Goal: Register for event/course

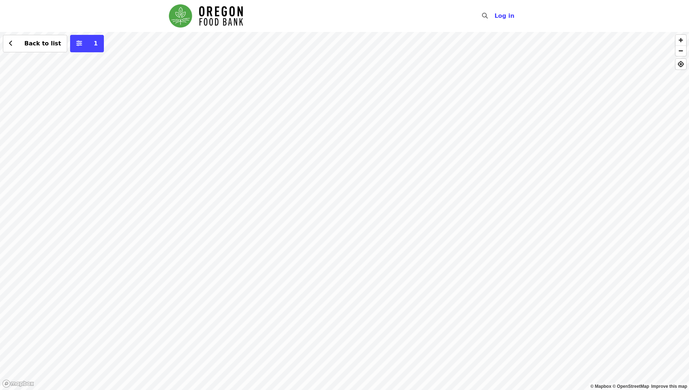
click at [393, 104] on div "Back to list 1" at bounding box center [344, 211] width 689 height 358
click at [510, 72] on div "Back to list 1" at bounding box center [344, 211] width 689 height 358
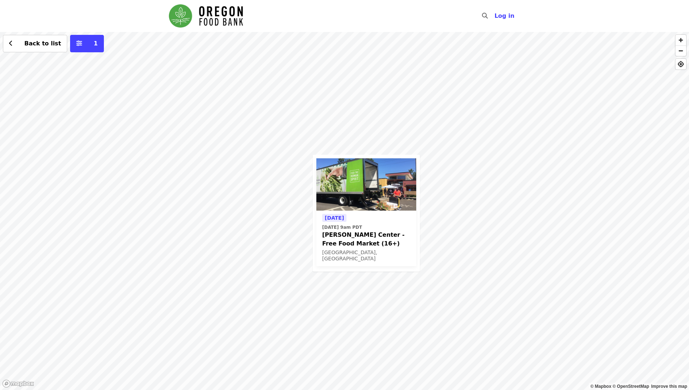
click at [291, 199] on div "[DATE] [DATE] 9am PDT [PERSON_NAME] Center - Free Food Market (16+) [GEOGRAPHIC…" at bounding box center [344, 211] width 689 height 358
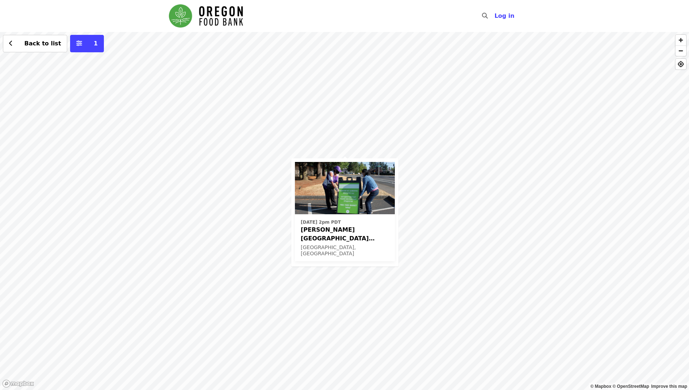
click at [422, 113] on div "[DATE] 2pm PDT [PERSON_NAME][GEOGRAPHIC_DATA] (Latino Network) - Free Food Mark…" at bounding box center [344, 211] width 689 height 358
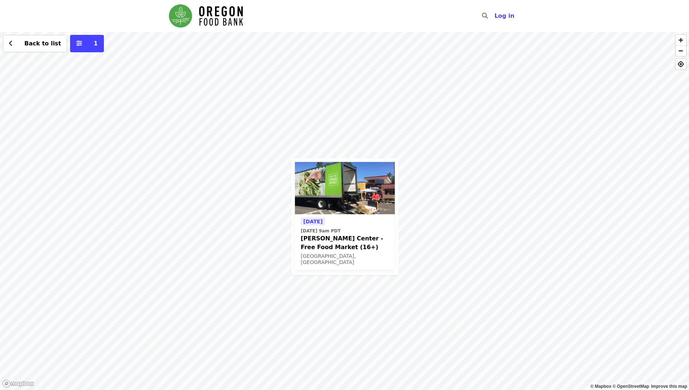
click at [450, 199] on div "[DATE] [DATE] 9am PDT [PERSON_NAME] Center - Free Food Market (16+) [GEOGRAPHIC…" at bounding box center [344, 211] width 689 height 358
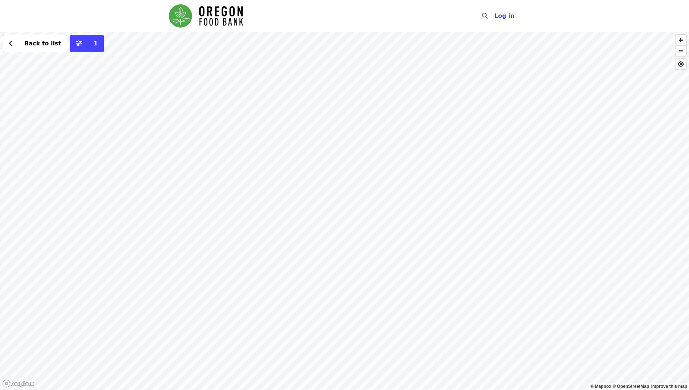
click at [367, 191] on div "Back to list 1" at bounding box center [344, 211] width 689 height 358
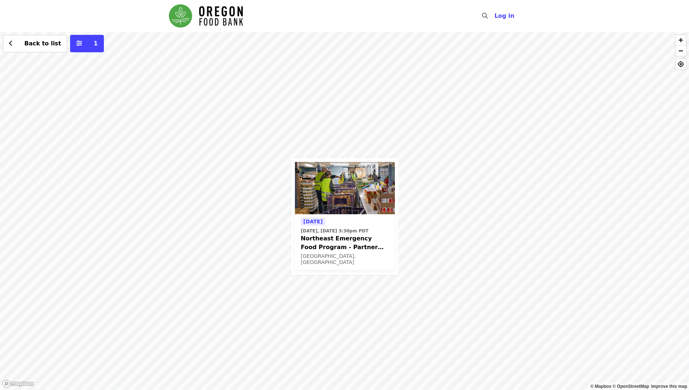
click at [379, 229] on span "[DATE], [DATE] 3:30pm PDT" at bounding box center [345, 231] width 88 height 7
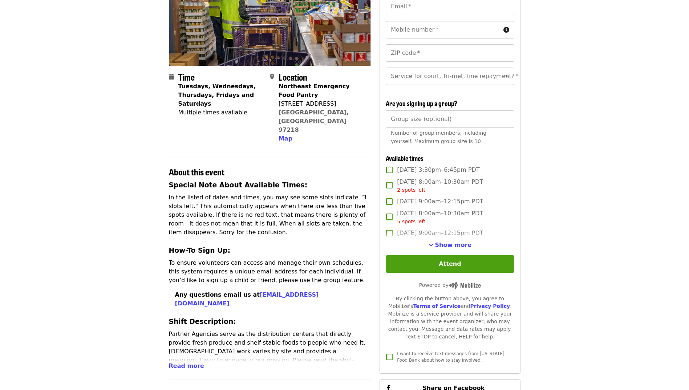
scroll to position [109, 0]
click at [444, 248] on span "Show more" at bounding box center [453, 244] width 37 height 7
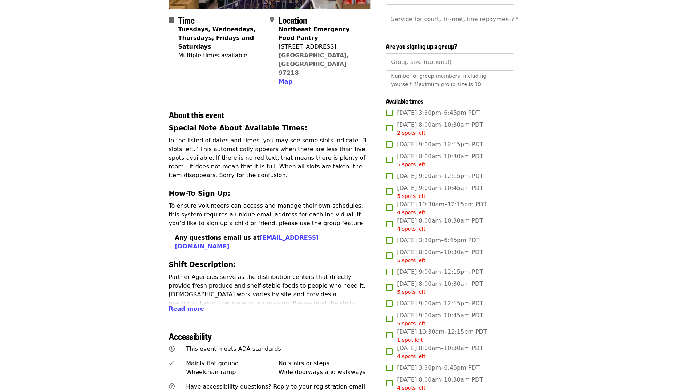
scroll to position [182, 0]
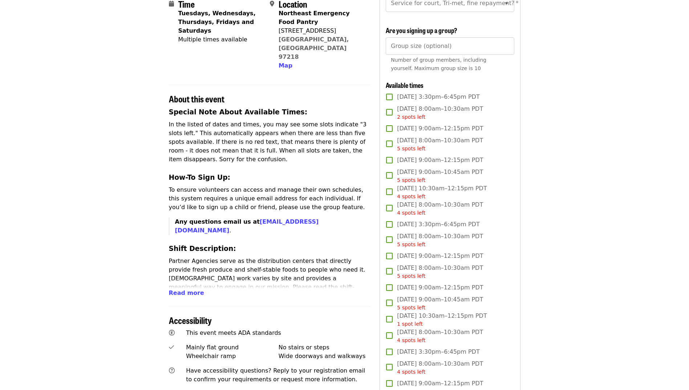
click at [428, 292] on span "[DATE] 9:00am–12:15pm PDT" at bounding box center [440, 287] width 86 height 9
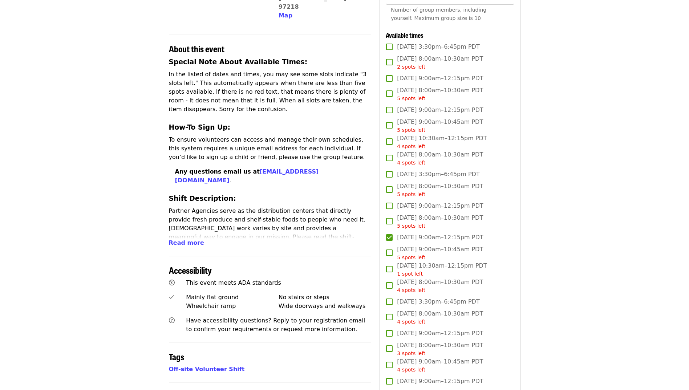
scroll to position [254, 0]
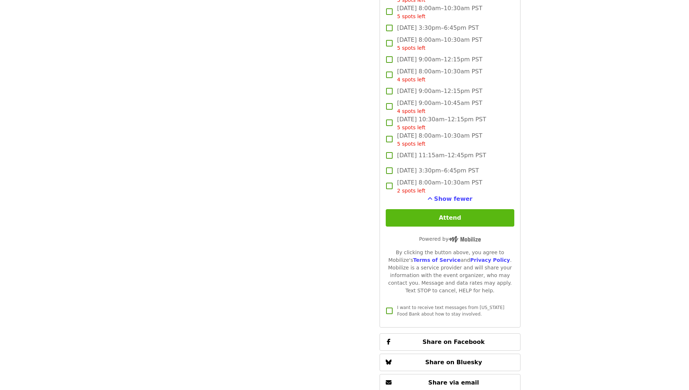
click at [444, 227] on button "Attend" at bounding box center [450, 217] width 128 height 17
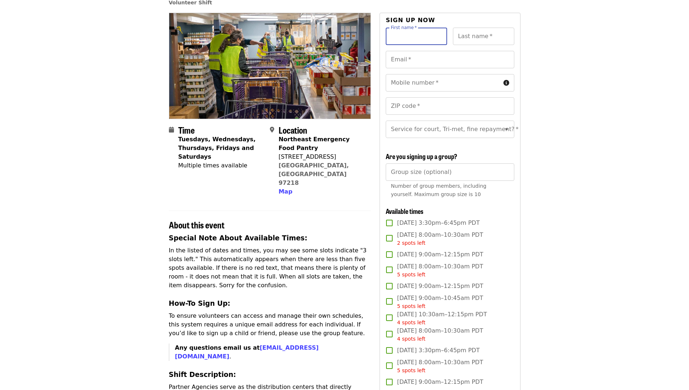
scroll to position [0, 0]
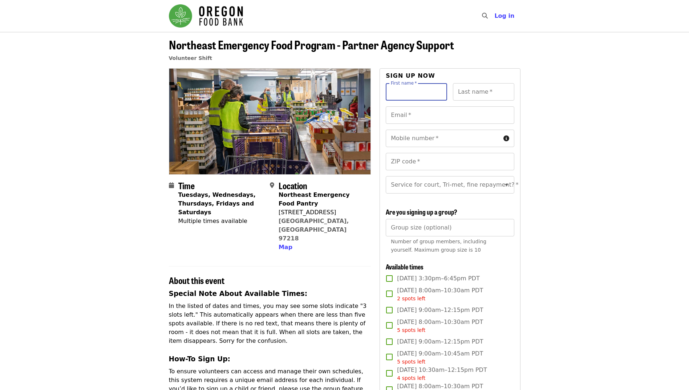
click at [412, 95] on input "First name   *" at bounding box center [416, 91] width 61 height 17
click at [412, 93] on input "First name   *" at bounding box center [416, 91] width 61 height 17
type input "*****"
type input "**********"
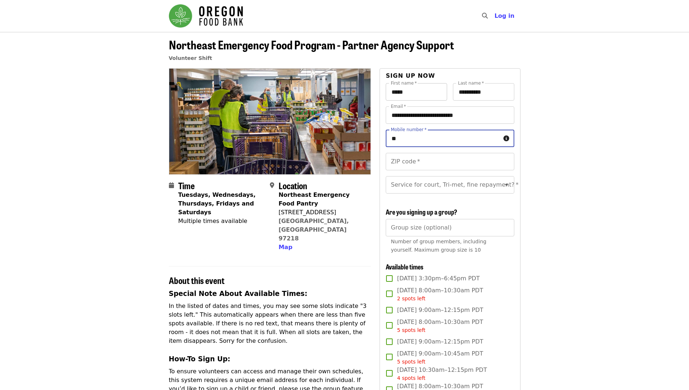
type input "*"
type input "**********"
type input "*****"
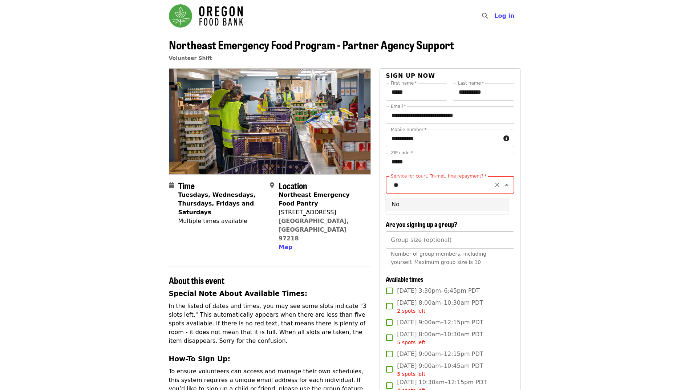
click at [418, 202] on li "No" at bounding box center [447, 204] width 123 height 13
type input "**"
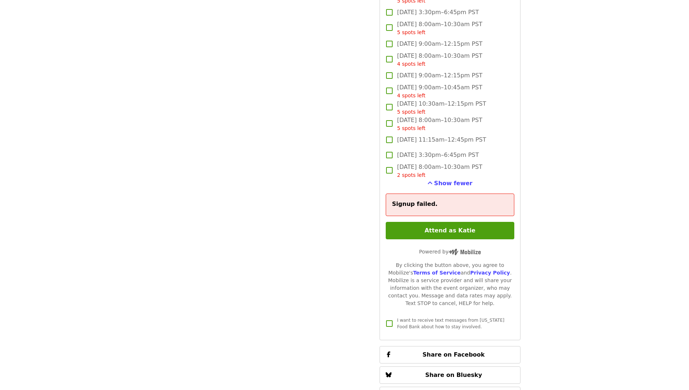
scroll to position [1707, 0]
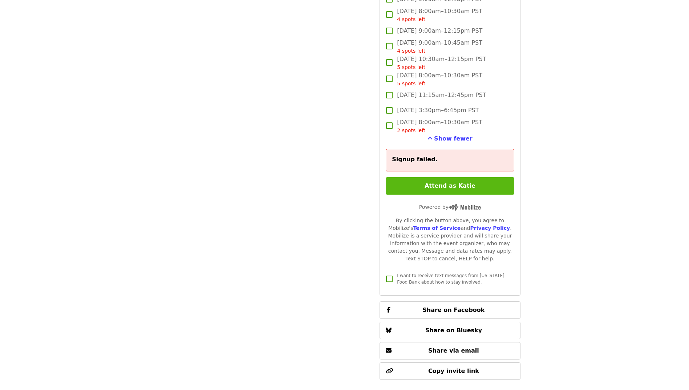
click at [442, 195] on button "Attend as Katie" at bounding box center [450, 185] width 128 height 17
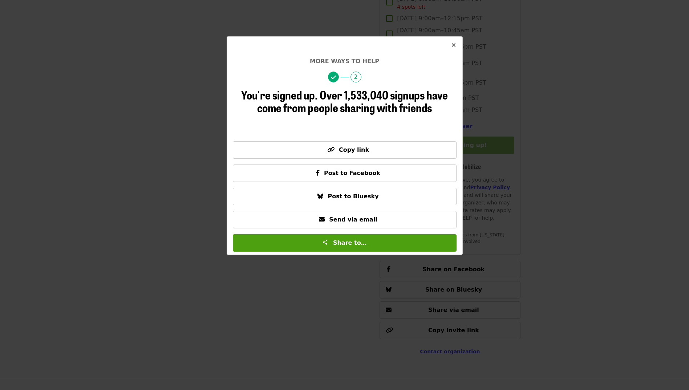
click at [457, 44] on button "Close" at bounding box center [453, 45] width 17 height 17
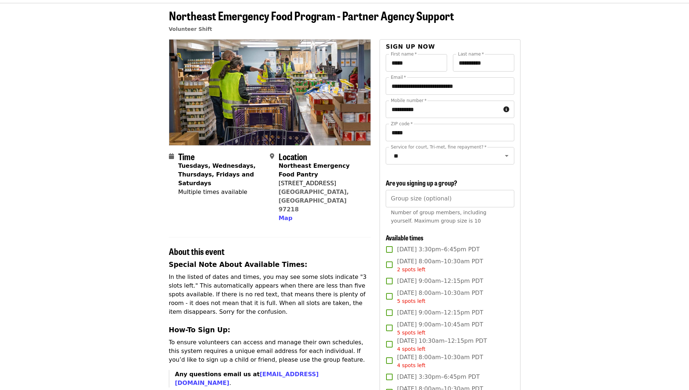
scroll to position [0, 0]
